Goal: Information Seeking & Learning: Understand process/instructions

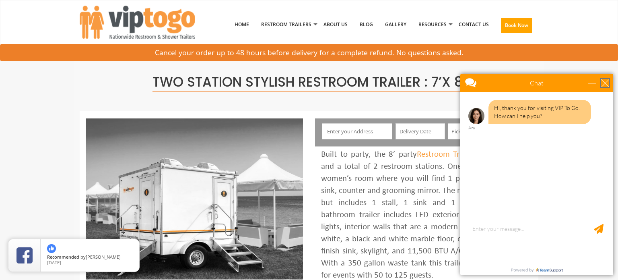
click at [606, 81] on div "close" at bounding box center [605, 83] width 8 height 8
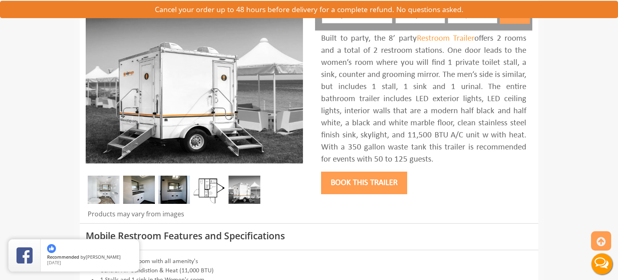
scroll to position [119, 0]
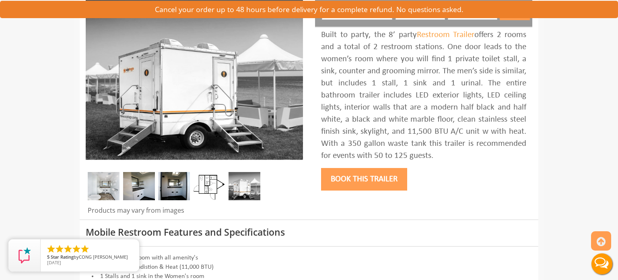
click at [102, 185] on img at bounding box center [104, 186] width 32 height 28
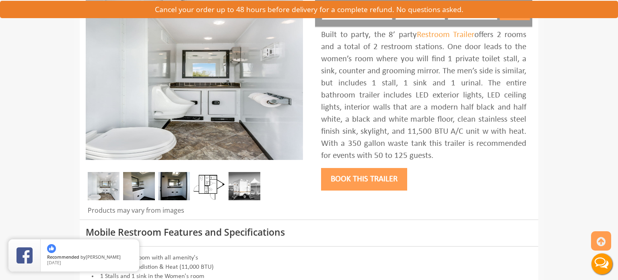
click at [134, 188] on img at bounding box center [139, 186] width 32 height 28
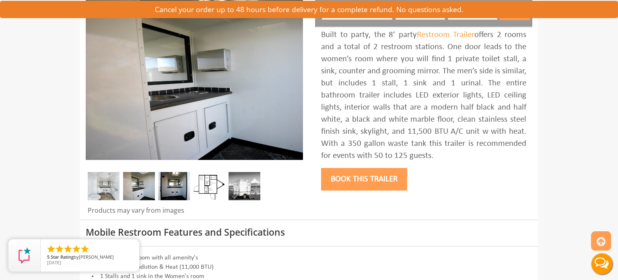
click at [172, 183] on img at bounding box center [174, 186] width 32 height 28
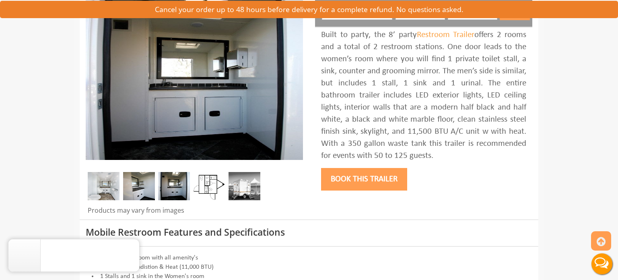
click at [210, 180] on img at bounding box center [209, 186] width 32 height 28
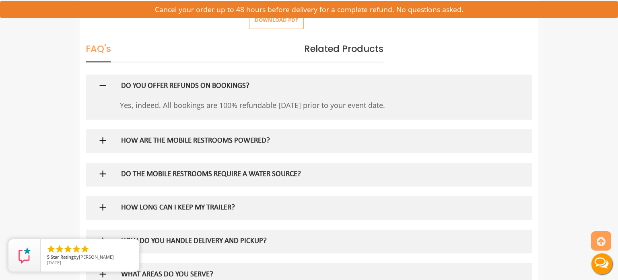
scroll to position [448, 0]
click at [104, 171] on img at bounding box center [103, 173] width 10 height 10
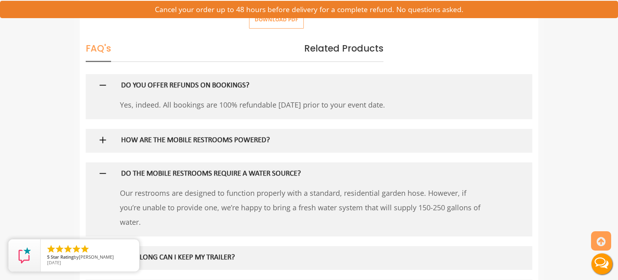
click at [101, 138] on img at bounding box center [103, 140] width 10 height 10
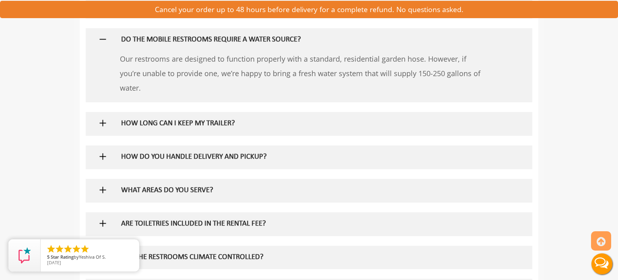
scroll to position [648, 0]
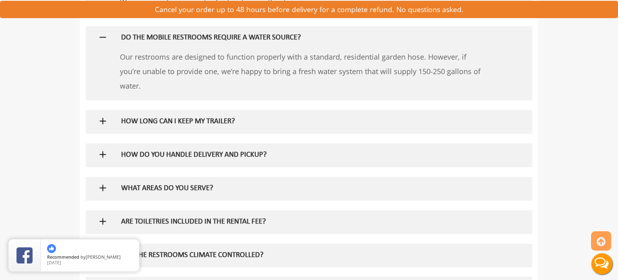
click at [146, 187] on h5 "WHAT AREAS DO YOU SERVE?" at bounding box center [296, 188] width 350 height 8
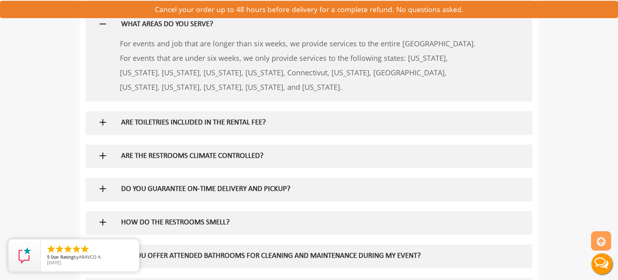
scroll to position [816, 0]
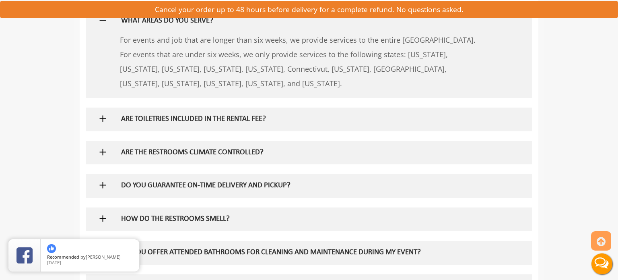
click at [103, 119] on img at bounding box center [103, 118] width 10 height 10
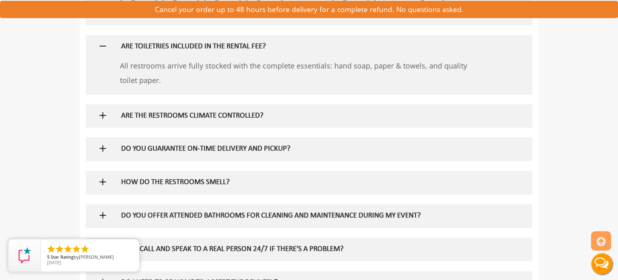
scroll to position [890, 0]
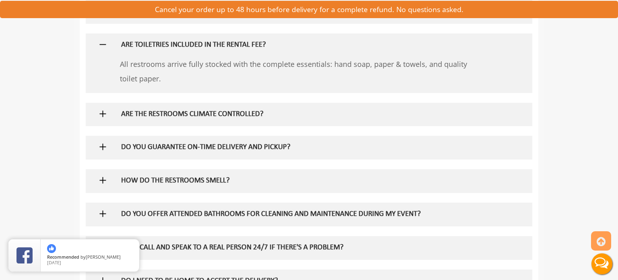
click at [102, 144] on img at bounding box center [103, 147] width 10 height 10
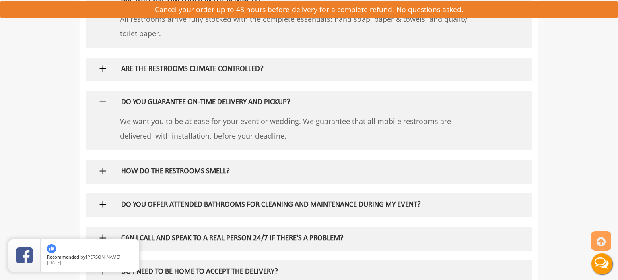
scroll to position [935, 0]
click at [100, 168] on img at bounding box center [103, 170] width 10 height 10
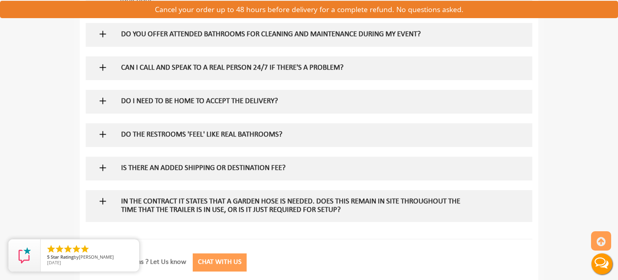
scroll to position [1141, 0]
click at [102, 199] on img at bounding box center [103, 201] width 10 height 10
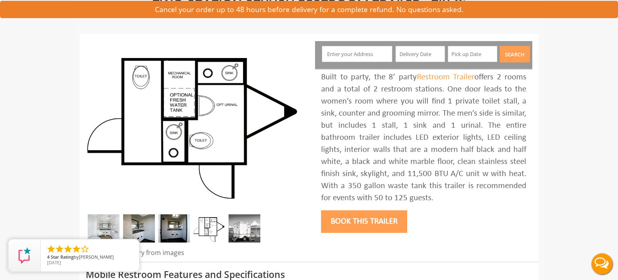
scroll to position [0, 0]
